Goal: Transaction & Acquisition: Purchase product/service

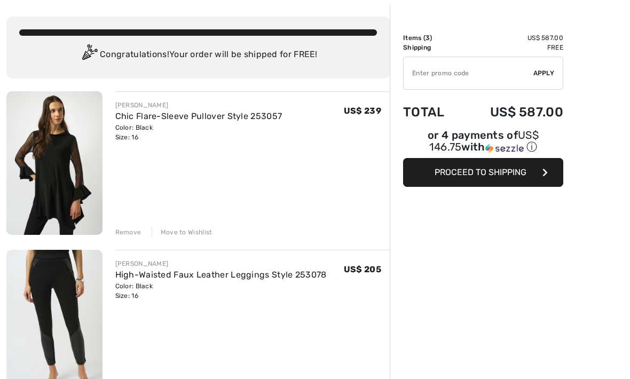
scroll to position [49, 0]
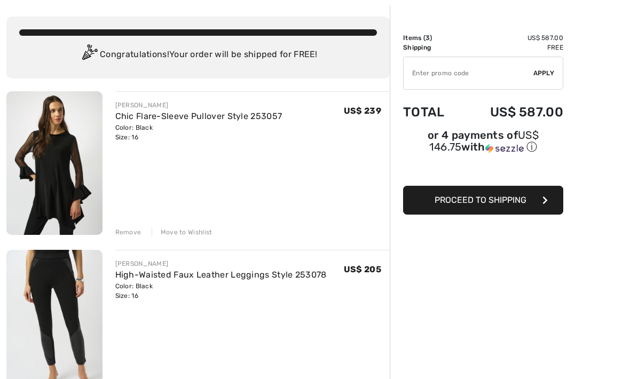
click at [73, 171] on img at bounding box center [54, 163] width 96 height 144
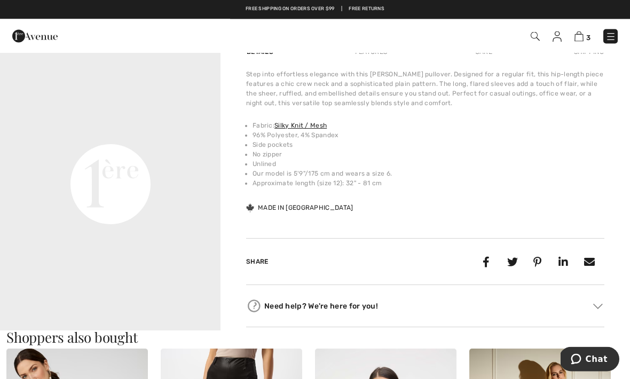
scroll to position [692, 0]
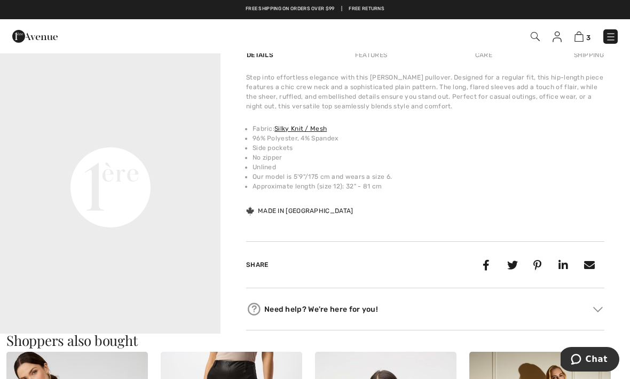
click at [144, 132] on video "Your browser does not support the video tag." at bounding box center [110, 77] width 220 height 111
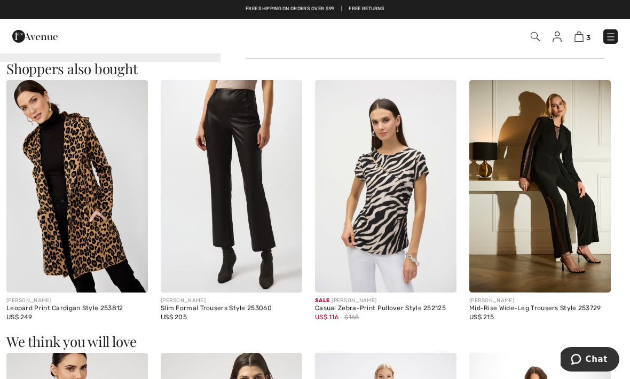
scroll to position [943, 0]
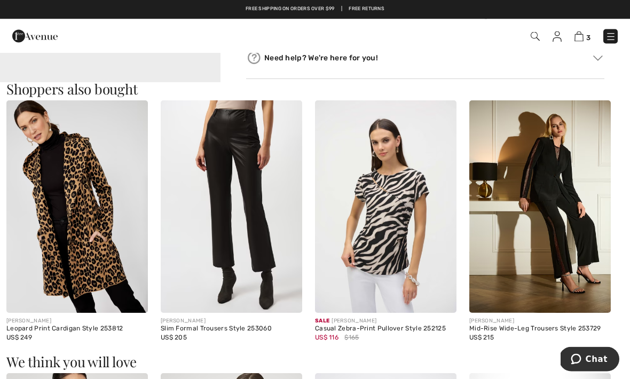
click at [86, 214] on img at bounding box center [76, 207] width 141 height 212
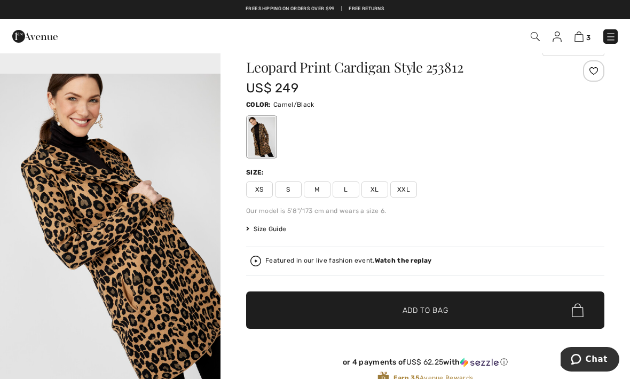
scroll to position [25, 0]
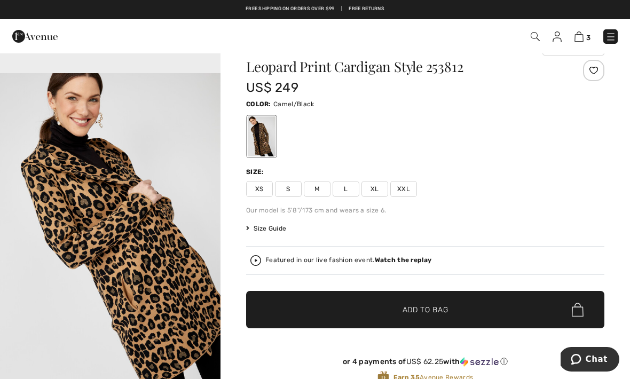
click at [373, 190] on span "XL" at bounding box center [374, 189] width 27 height 16
click at [451, 311] on span "✔ Added to Bag Add to Bag" at bounding box center [425, 309] width 358 height 37
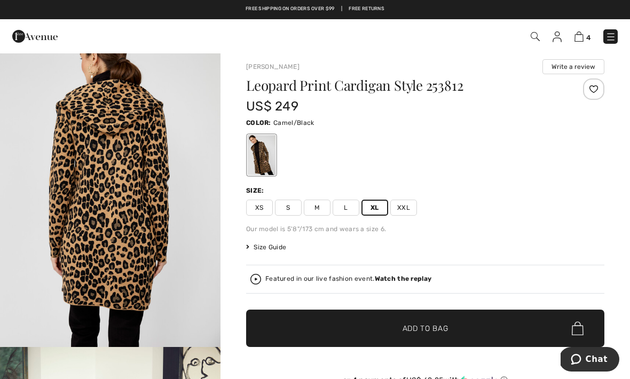
scroll to position [0, 0]
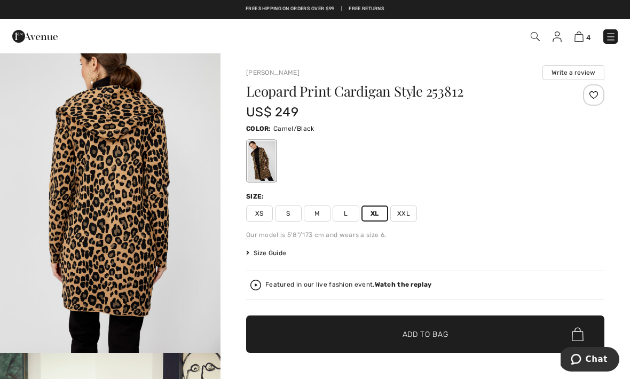
click at [532, 39] on img at bounding box center [535, 36] width 9 height 9
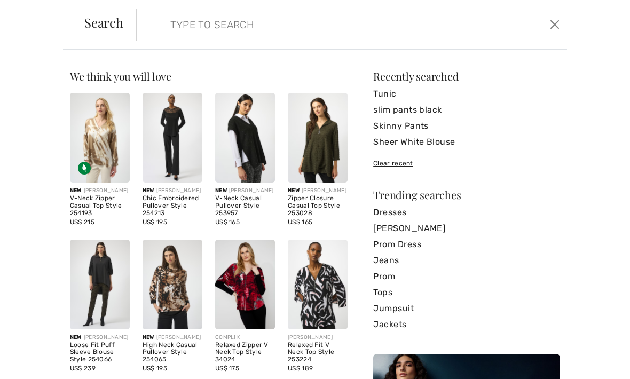
click at [383, 92] on link "Tunic" at bounding box center [466, 94] width 187 height 16
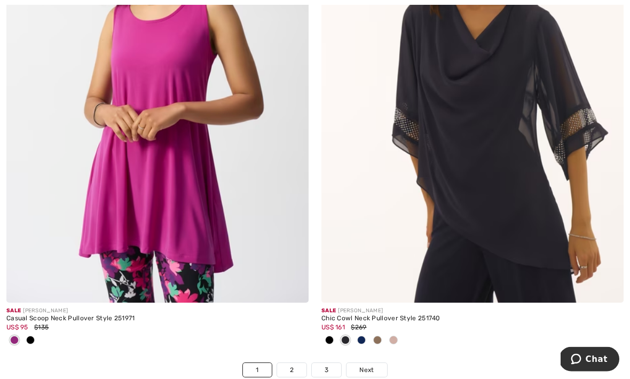
scroll to position [9080, 0]
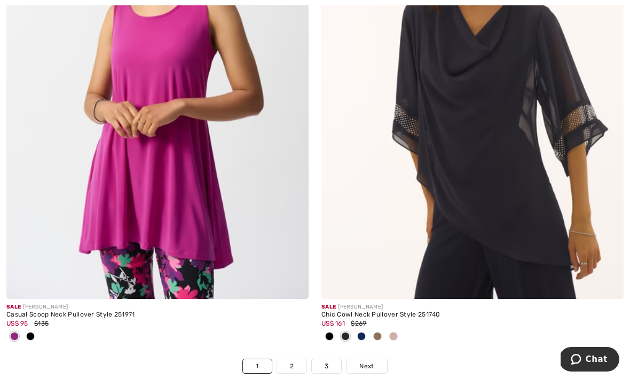
click at [291, 364] on link "2" at bounding box center [291, 366] width 29 height 14
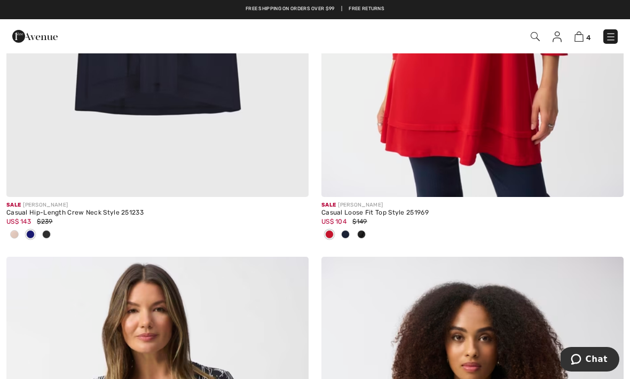
scroll to position [864, 0]
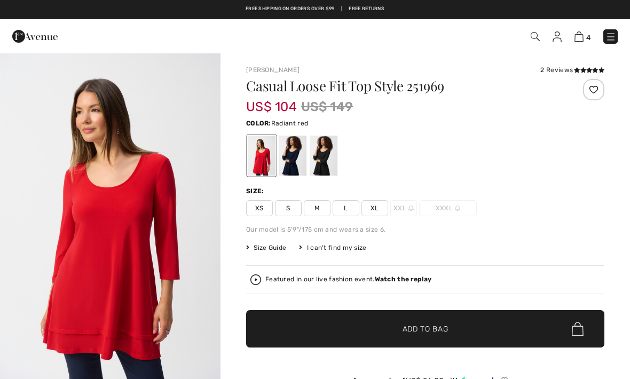
checkbox input "true"
click at [319, 163] on div at bounding box center [324, 156] width 28 height 40
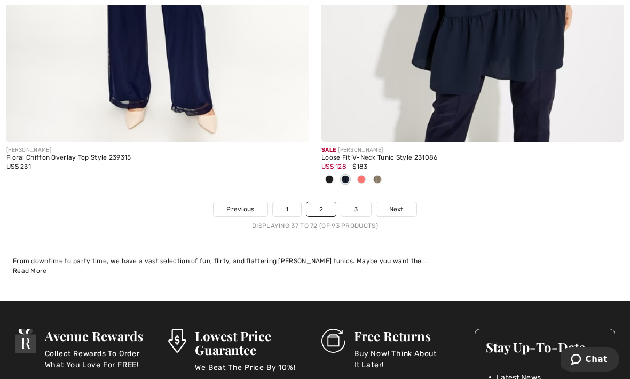
scroll to position [9293, 0]
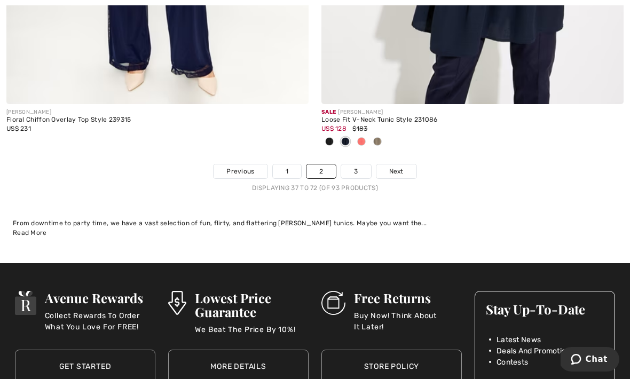
click at [573, 291] on div "Stay Up-To-Date Latest News Deals And Promotions Contests" at bounding box center [544, 328] width 139 height 75
click at [355, 167] on link "3" at bounding box center [355, 171] width 29 height 14
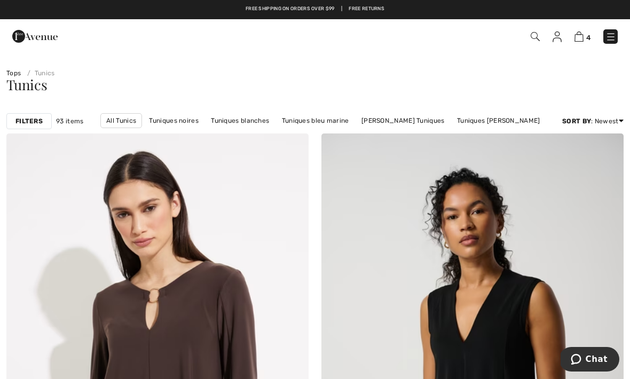
click at [533, 39] on img at bounding box center [535, 36] width 9 height 9
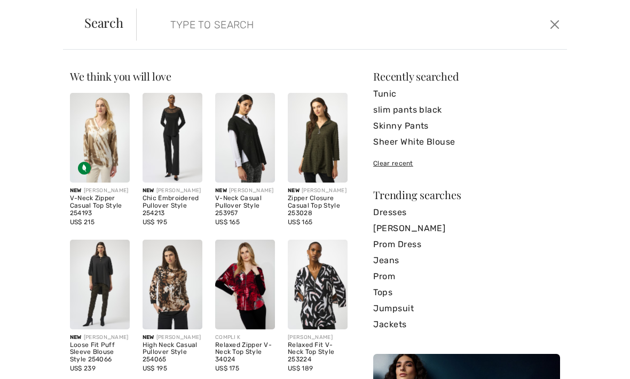
click at [253, 36] on input "search" at bounding box center [306, 25] width 289 height 32
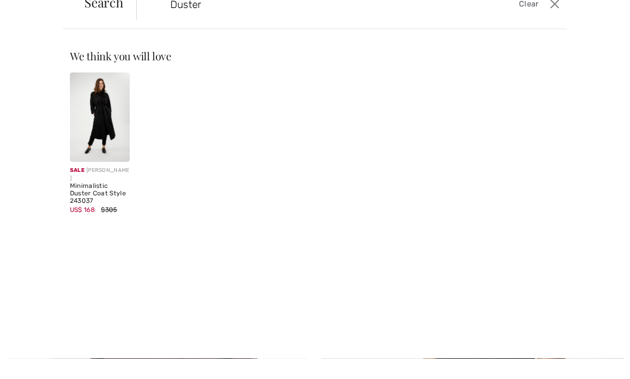
type input "Duster"
click at [101, 130] on img at bounding box center [100, 138] width 60 height 90
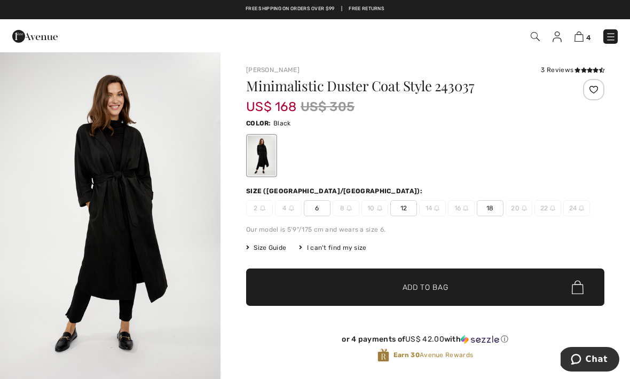
click at [532, 37] on img at bounding box center [535, 36] width 9 height 9
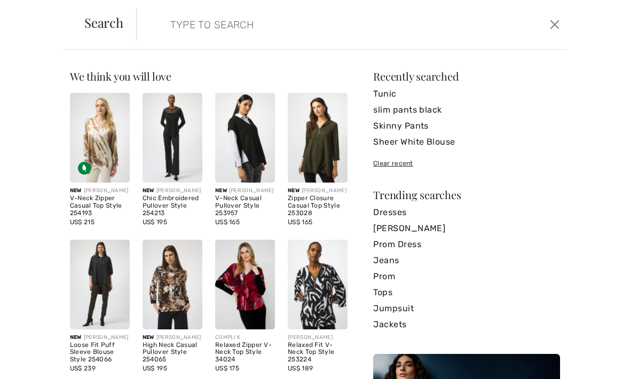
click at [281, 25] on input "search" at bounding box center [306, 25] width 289 height 32
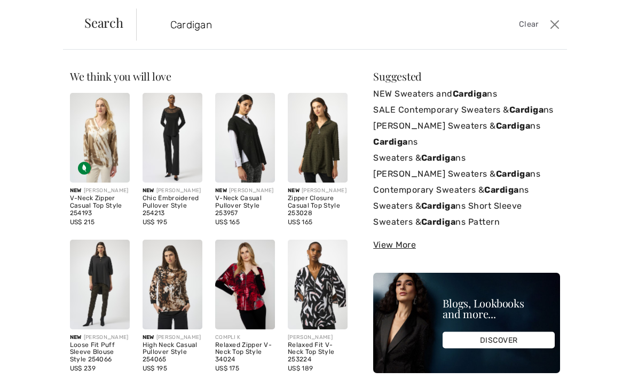
type input "Cardigan"
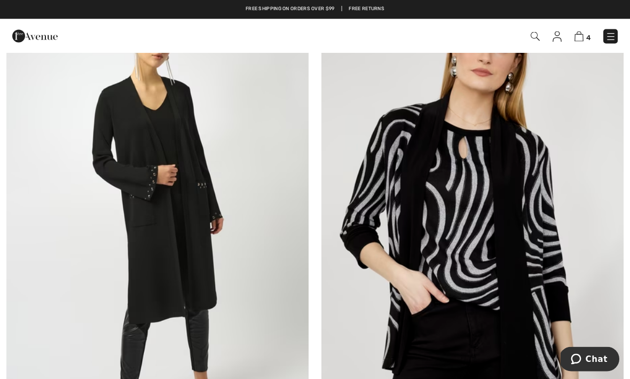
scroll to position [4312, 0]
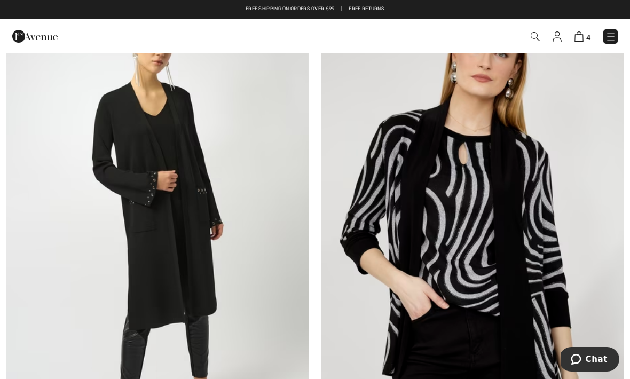
click at [165, 178] on img at bounding box center [157, 232] width 302 height 453
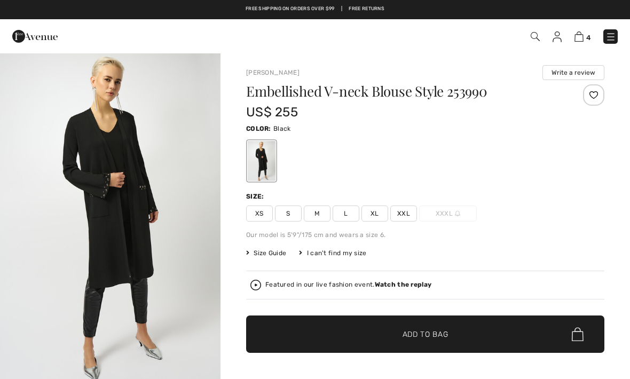
checkbox input "true"
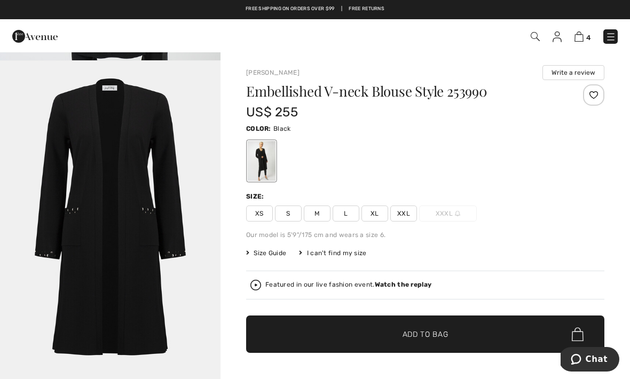
scroll to position [1312, 0]
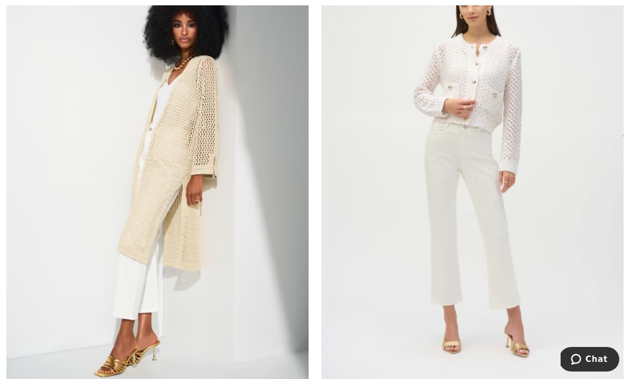
scroll to position [7573, 0]
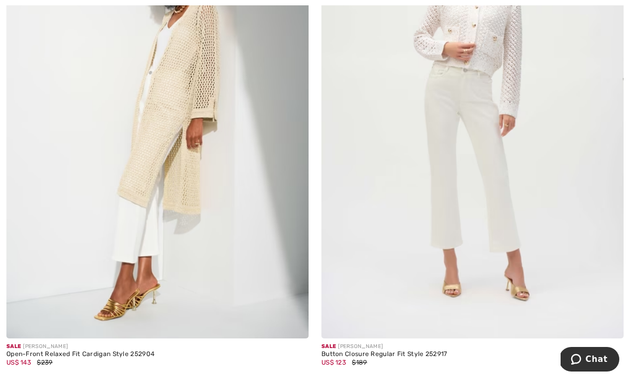
click at [120, 351] on div "Open-Front Relaxed Fit Cardigan Style 252904" at bounding box center [157, 354] width 302 height 7
click at [51, 359] on span "$239" at bounding box center [44, 362] width 15 height 7
click at [297, 319] on img at bounding box center [293, 323] width 10 height 10
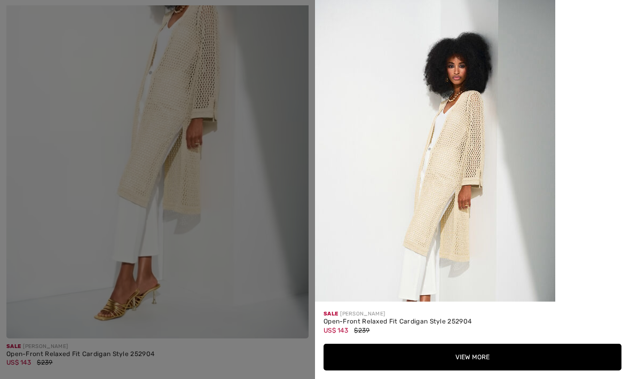
click at [472, 195] on img at bounding box center [435, 180] width 240 height 360
click at [185, 225] on div at bounding box center [315, 189] width 630 height 379
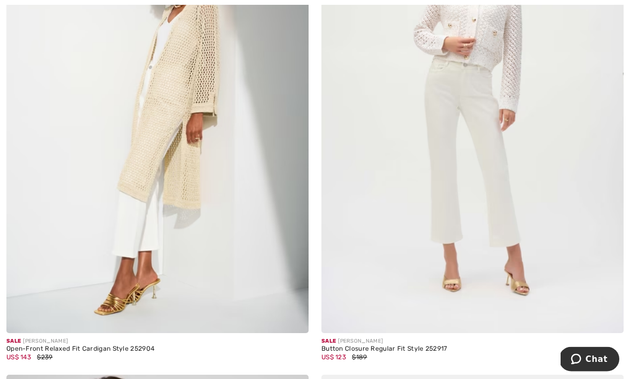
scroll to position [7580, 0]
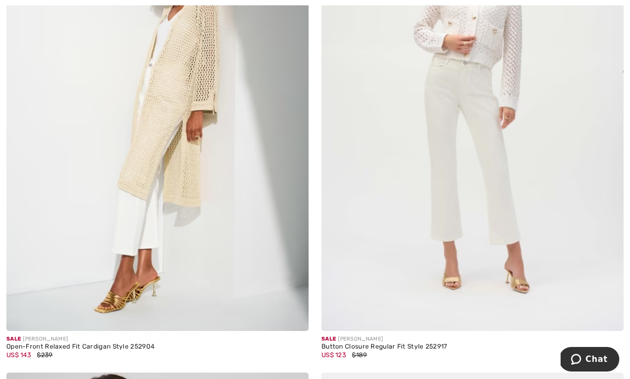
click at [60, 352] on div "US$ 143 $239" at bounding box center [157, 355] width 302 height 10
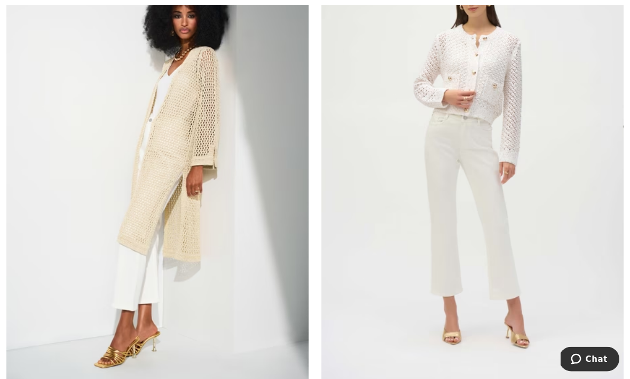
scroll to position [7526, 0]
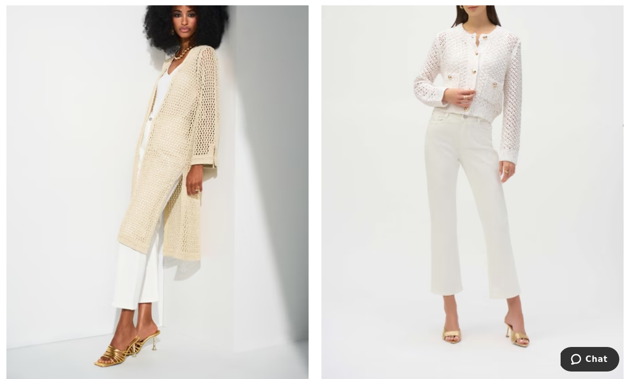
click at [188, 243] on img at bounding box center [157, 158] width 302 height 453
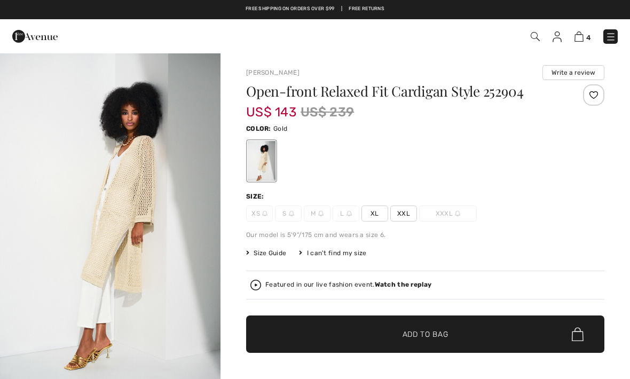
checkbox input "true"
click at [332, 257] on div "I can't find my size" at bounding box center [332, 253] width 67 height 10
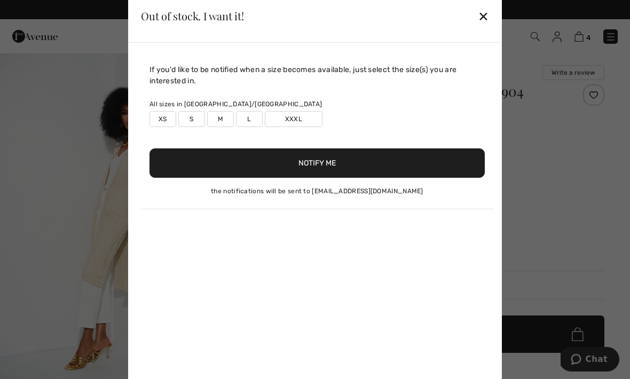
click at [488, 13] on div "✕" at bounding box center [483, 16] width 11 height 22
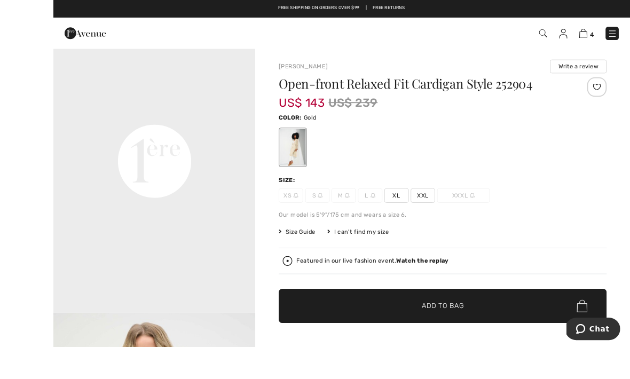
scroll to position [4, 0]
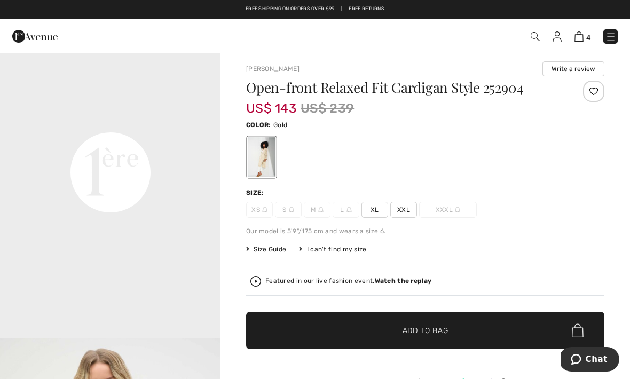
click at [271, 252] on span "Size Guide" at bounding box center [266, 249] width 40 height 10
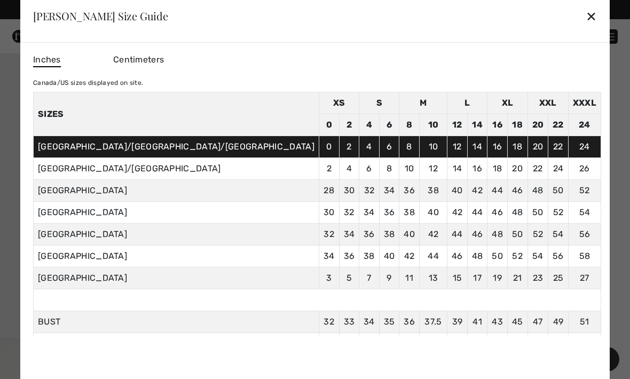
click at [586, 27] on div "✕" at bounding box center [591, 16] width 11 height 22
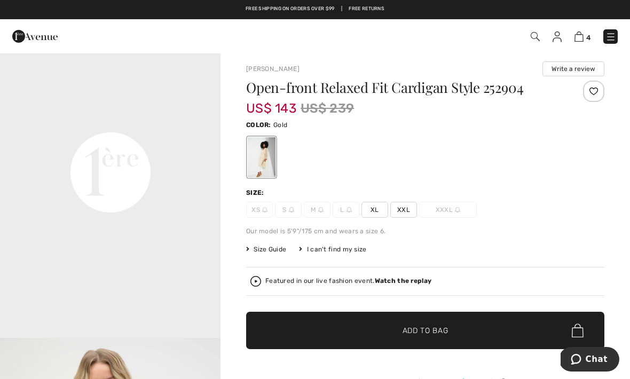
click at [369, 209] on span "XL" at bounding box center [374, 210] width 27 height 16
click at [411, 332] on span "Add to Bag" at bounding box center [426, 330] width 46 height 11
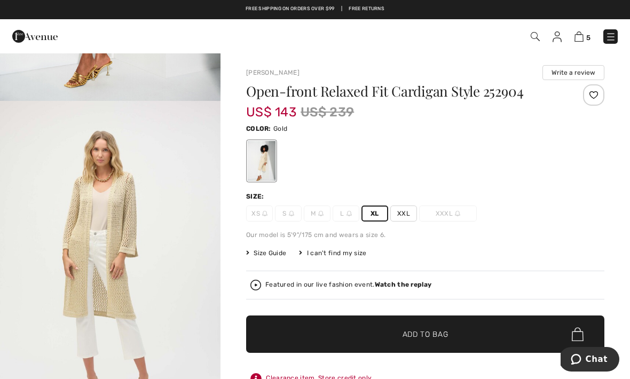
scroll to position [269, 0]
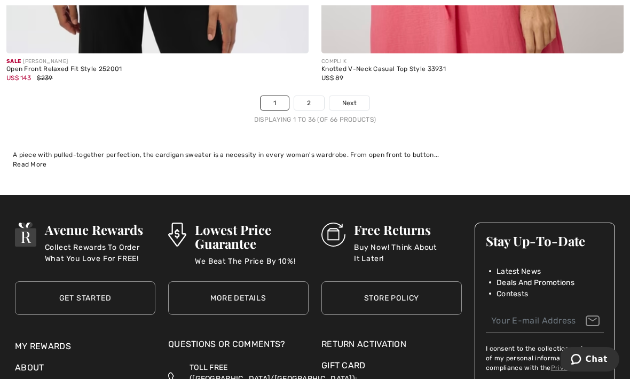
scroll to position [9378, 0]
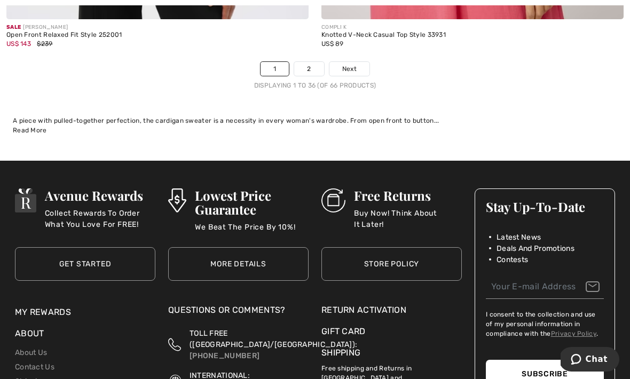
click at [304, 62] on link "2" at bounding box center [308, 69] width 29 height 14
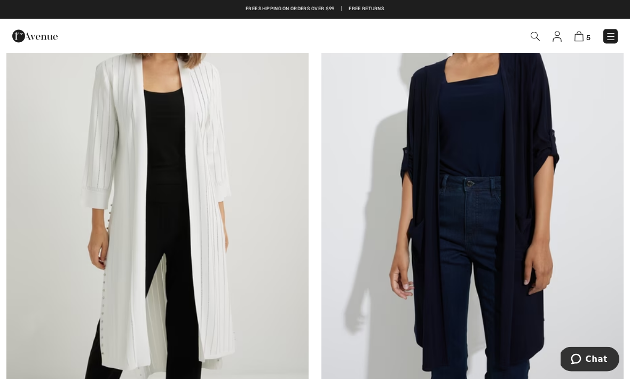
scroll to position [6925, 0]
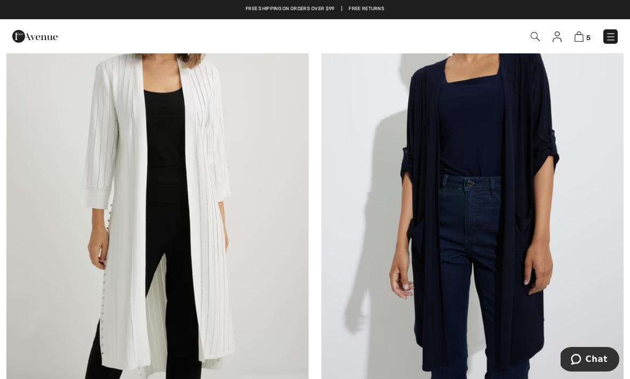
click at [152, 285] on img at bounding box center [157, 175] width 302 height 453
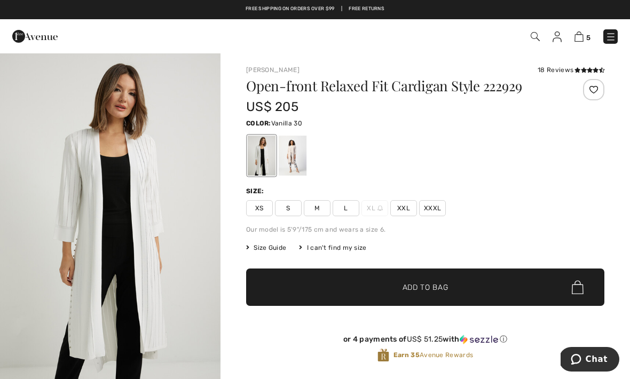
click at [296, 162] on div at bounding box center [293, 156] width 28 height 40
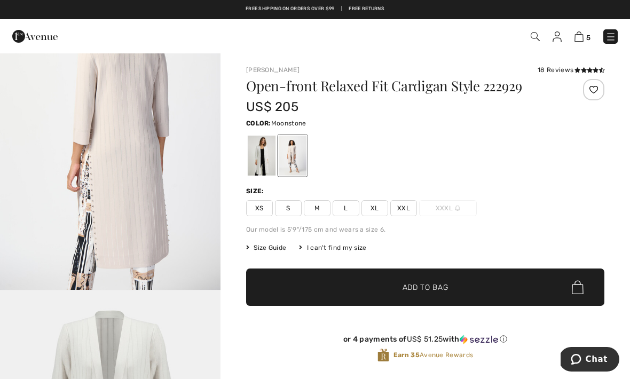
scroll to position [1416, 0]
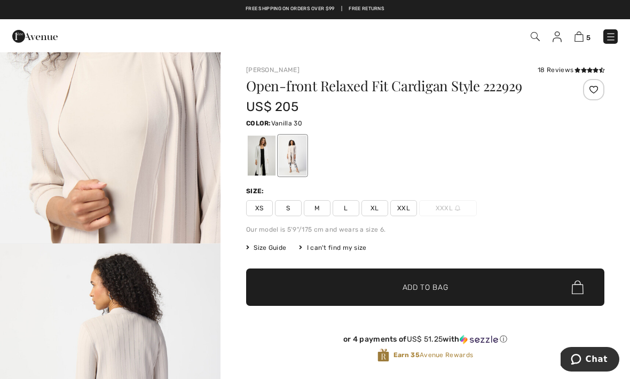
click at [265, 161] on div at bounding box center [262, 156] width 28 height 40
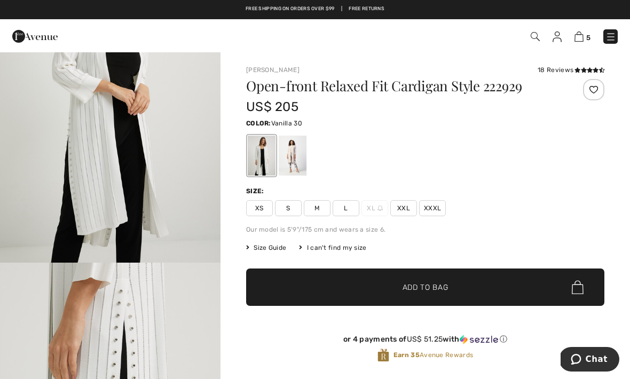
scroll to position [0, 0]
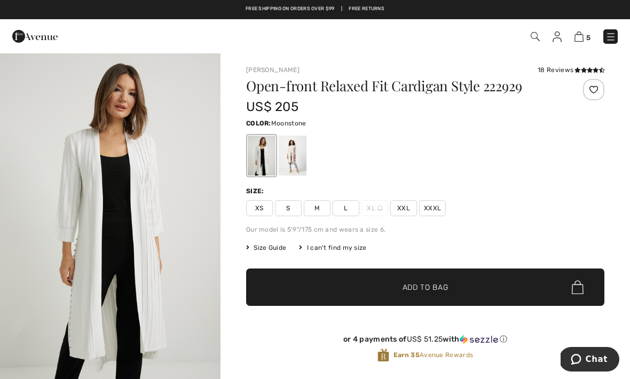
click at [297, 155] on div at bounding box center [293, 156] width 28 height 40
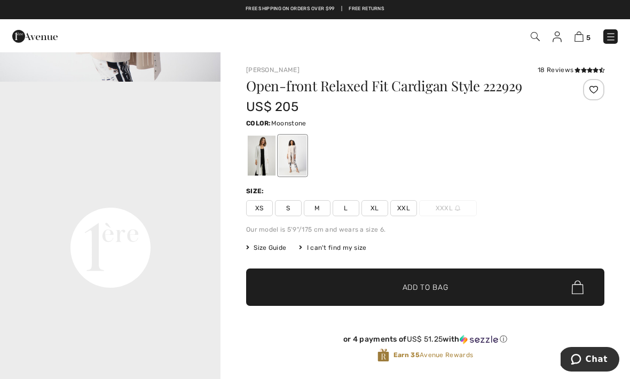
scroll to position [632, 0]
click at [374, 209] on span "XL" at bounding box center [374, 208] width 27 height 16
click at [416, 289] on span "Add to Bag" at bounding box center [426, 287] width 46 height 11
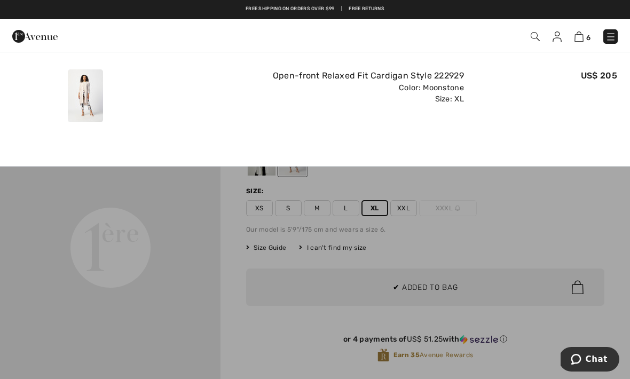
scroll to position [0, 0]
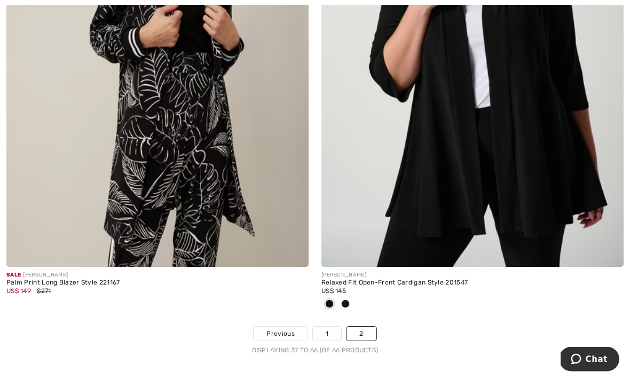
scroll to position [7574, 0]
click at [364, 331] on link "2" at bounding box center [360, 334] width 29 height 14
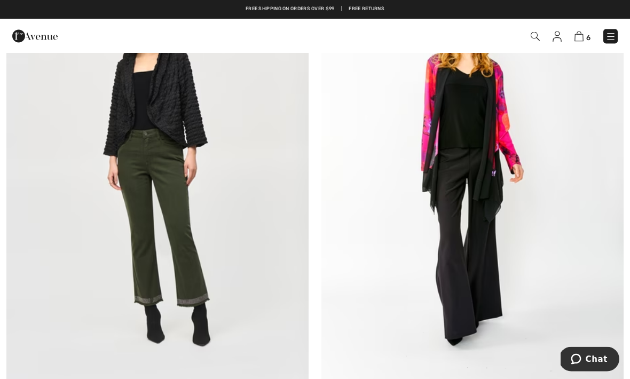
scroll to position [4799, 0]
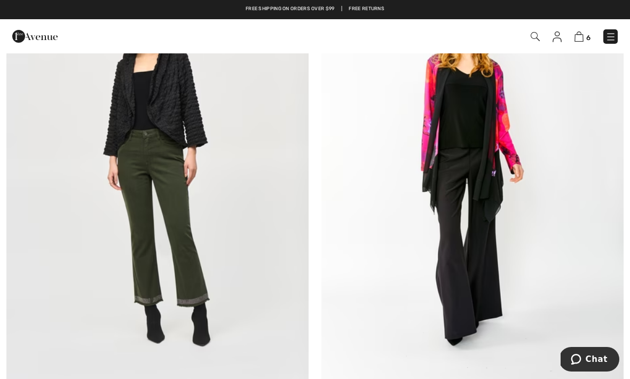
click at [533, 37] on img at bounding box center [535, 36] width 9 height 9
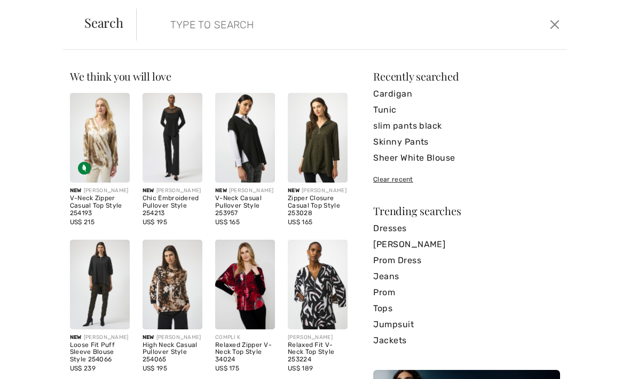
click at [275, 33] on input "search" at bounding box center [306, 25] width 289 height 32
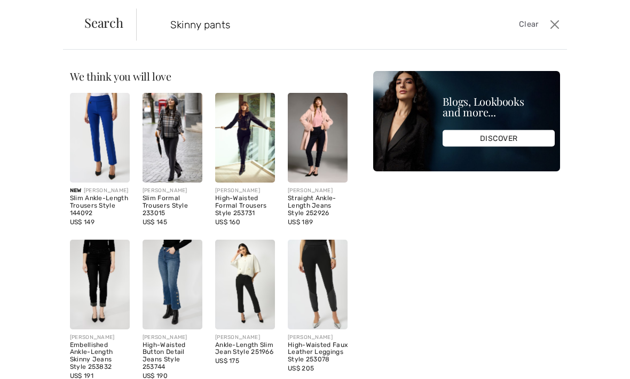
type input "Skinny pants"
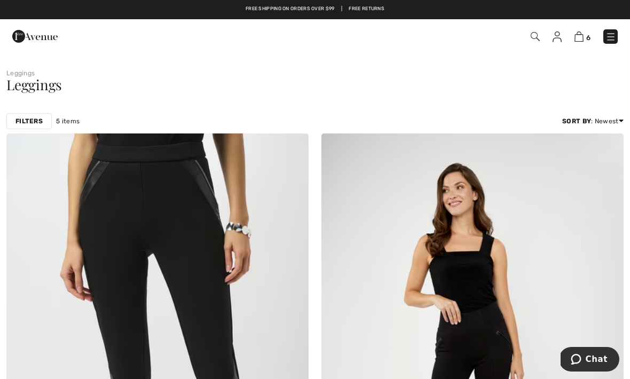
click at [536, 38] on img at bounding box center [535, 36] width 9 height 9
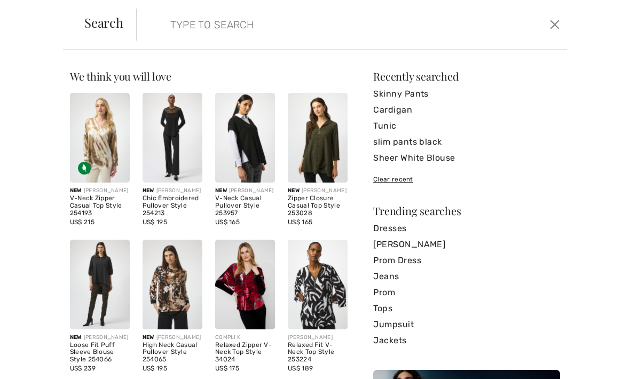
click at [321, 31] on input "search" at bounding box center [306, 25] width 289 height 32
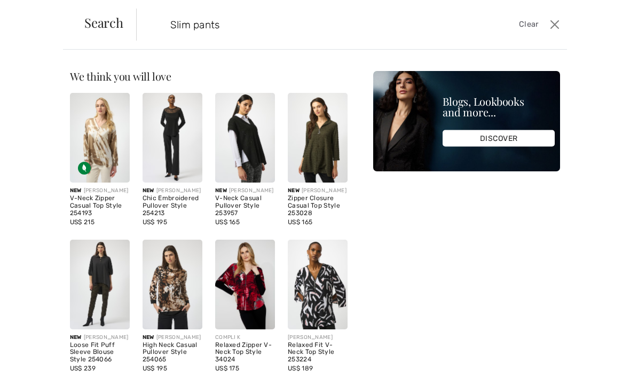
type input "Slim pants"
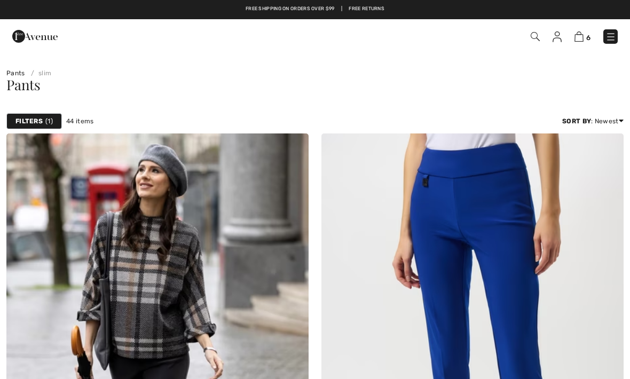
checkbox input "true"
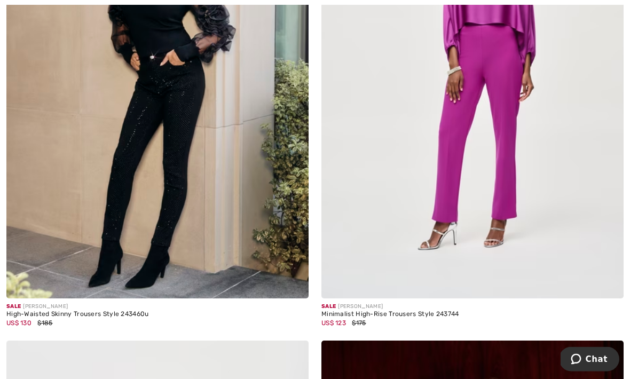
scroll to position [3889, 0]
click at [113, 314] on div "High-Waisted Skinny Trousers Style 243460u" at bounding box center [157, 314] width 302 height 7
click at [187, 219] on img at bounding box center [157, 71] width 302 height 453
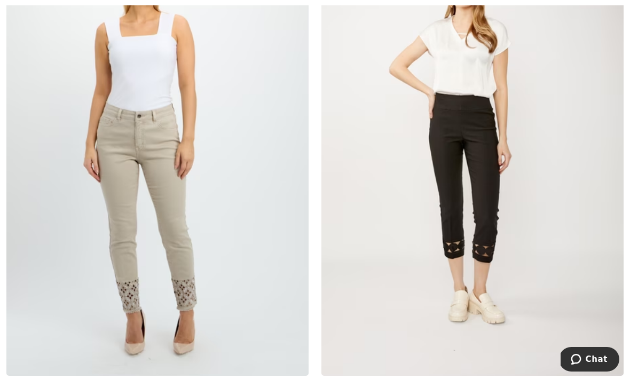
scroll to position [6889, 0]
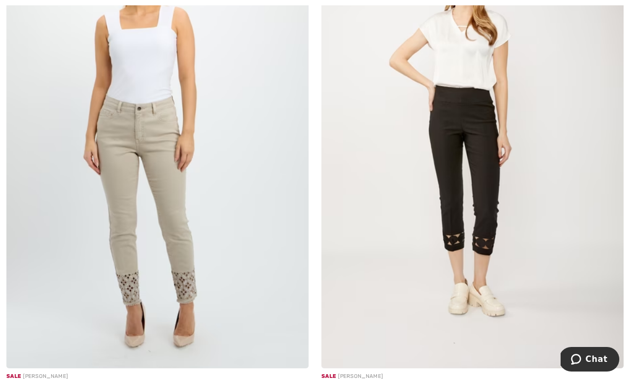
click at [456, 241] on img at bounding box center [472, 141] width 302 height 453
click at [447, 178] on img at bounding box center [472, 141] width 302 height 453
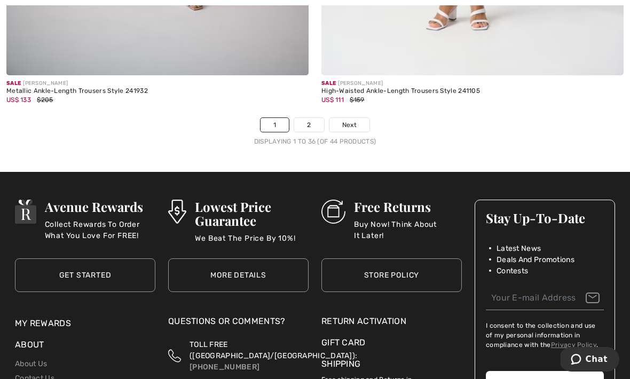
scroll to position [9220, 0]
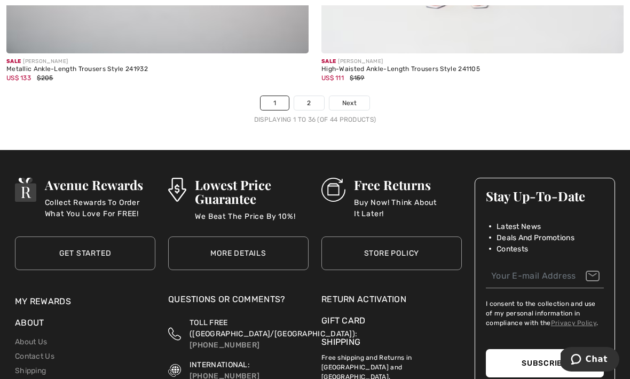
click at [302, 96] on link "2" at bounding box center [308, 103] width 29 height 14
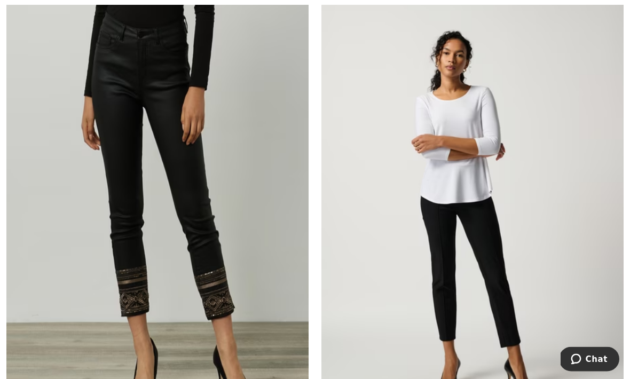
scroll to position [1664, 0]
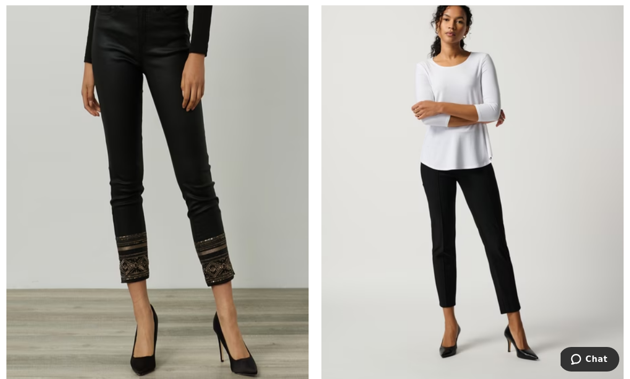
click at [231, 251] on img at bounding box center [157, 181] width 302 height 453
click at [224, 215] on img at bounding box center [157, 181] width 302 height 453
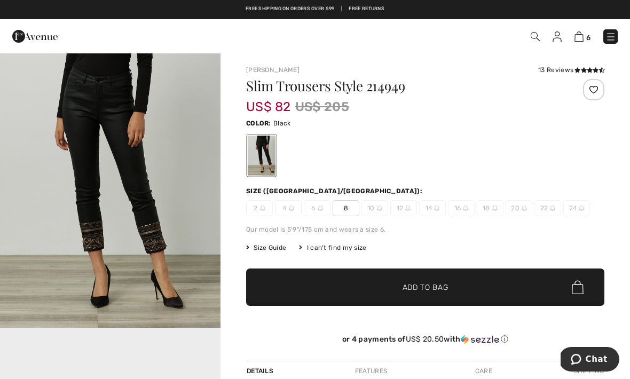
click at [462, 212] on span "16" at bounding box center [461, 208] width 27 height 16
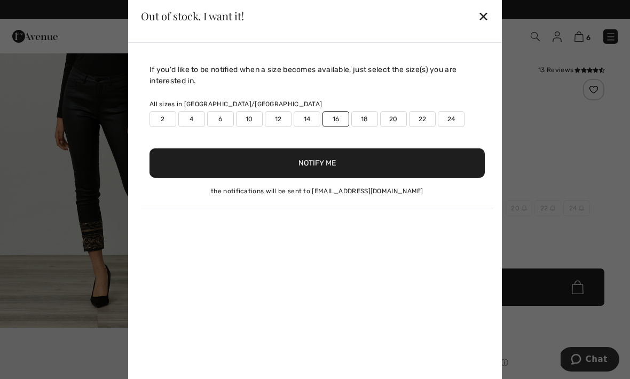
click at [454, 165] on button "Notify Me" at bounding box center [316, 162] width 335 height 29
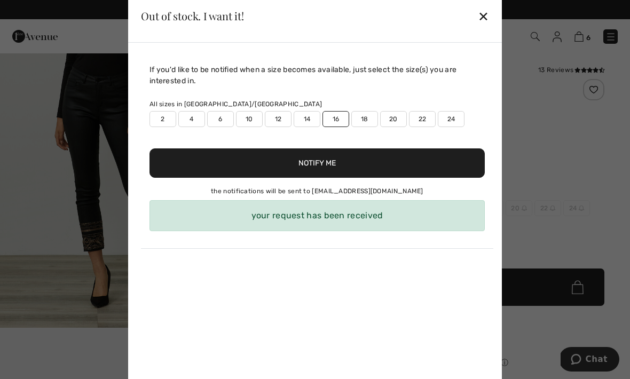
click at [487, 21] on div "✕" at bounding box center [483, 16] width 11 height 22
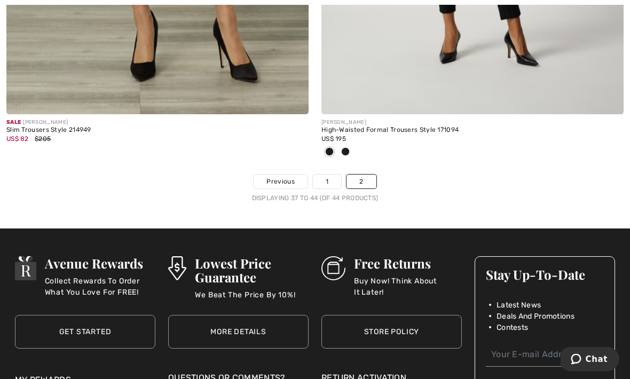
scroll to position [1964, 0]
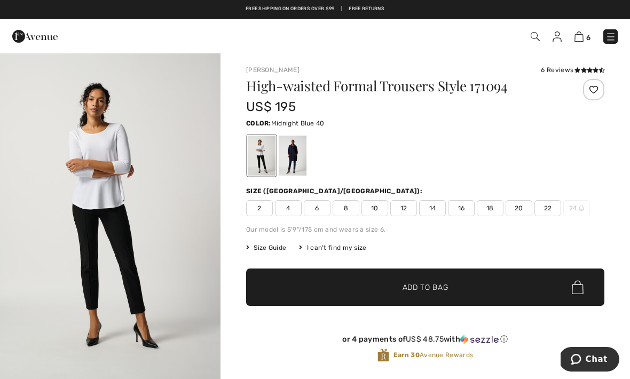
click at [285, 159] on div at bounding box center [293, 156] width 28 height 40
